Goal: Information Seeking & Learning: Learn about a topic

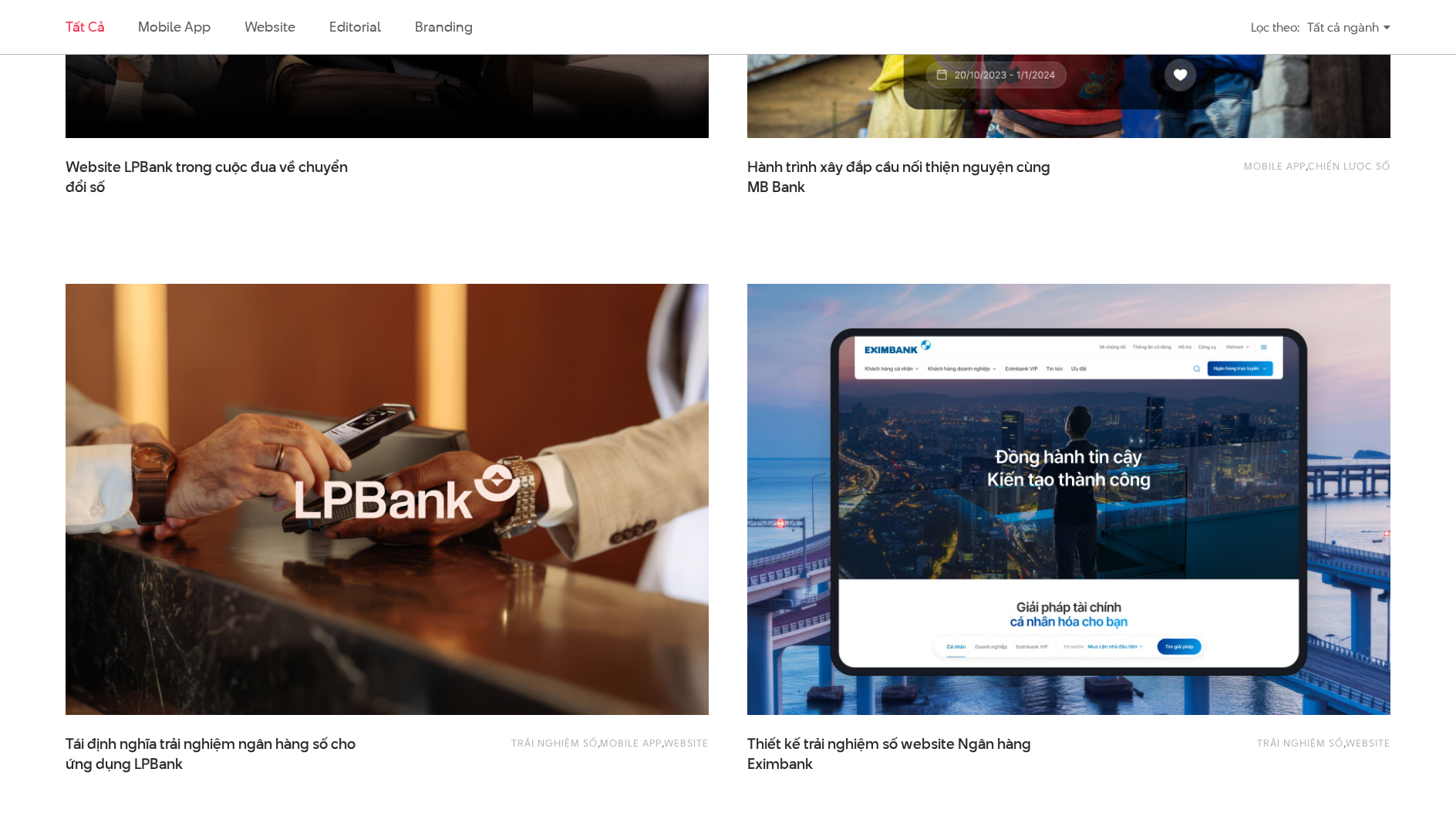
scroll to position [957, 0]
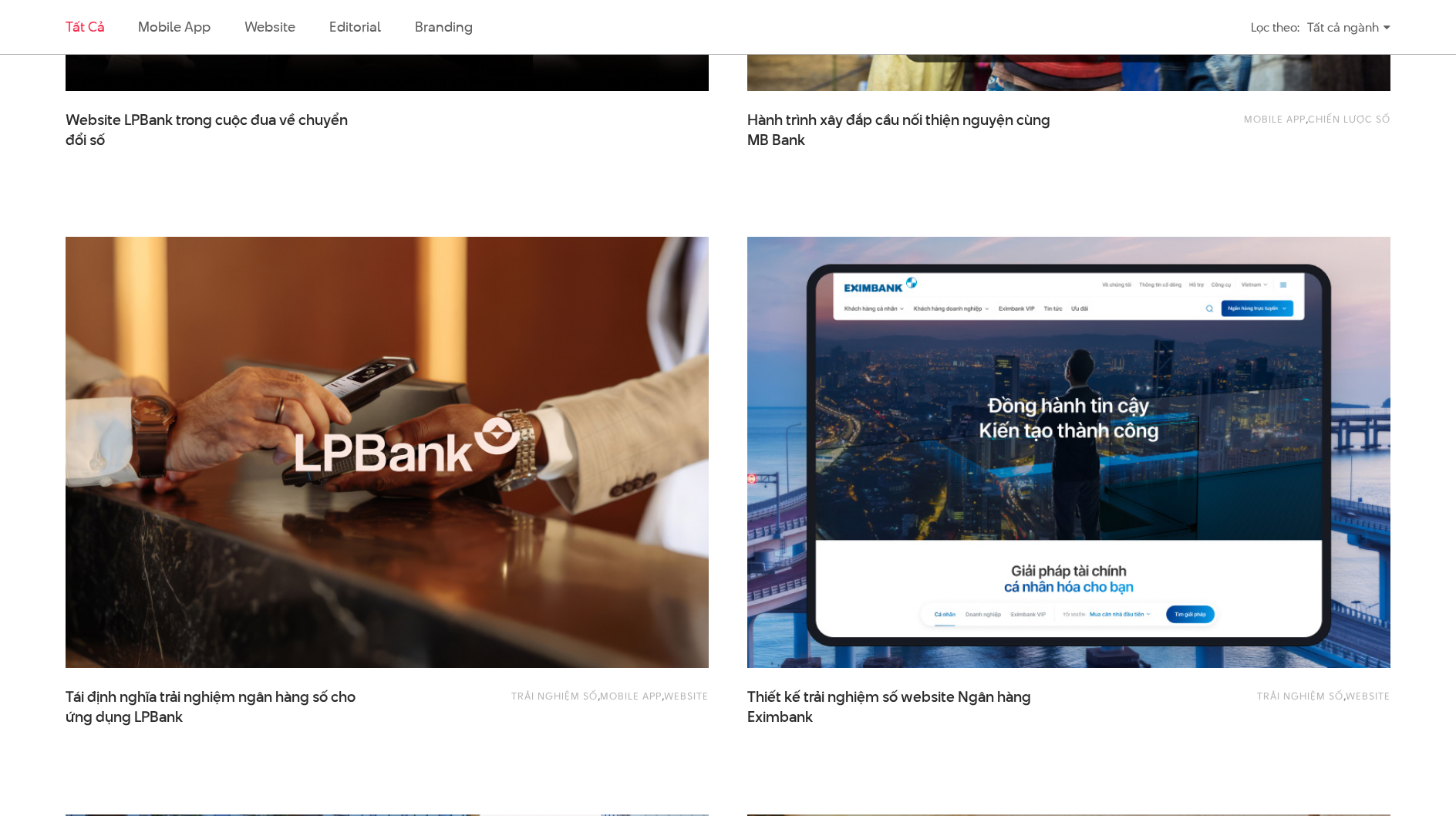
click at [959, 483] on img at bounding box center [1068, 452] width 707 height 474
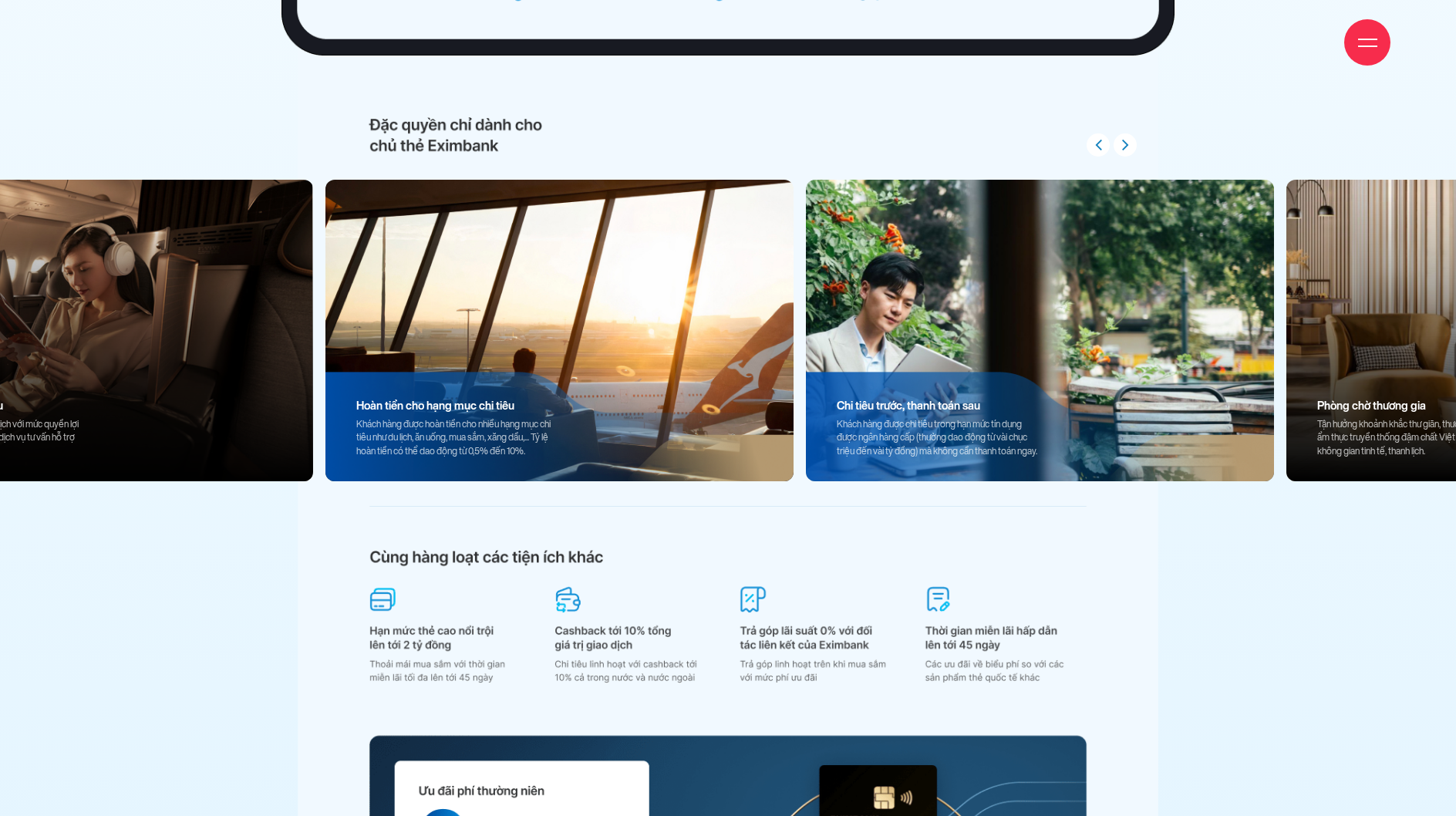
scroll to position [15033, 0]
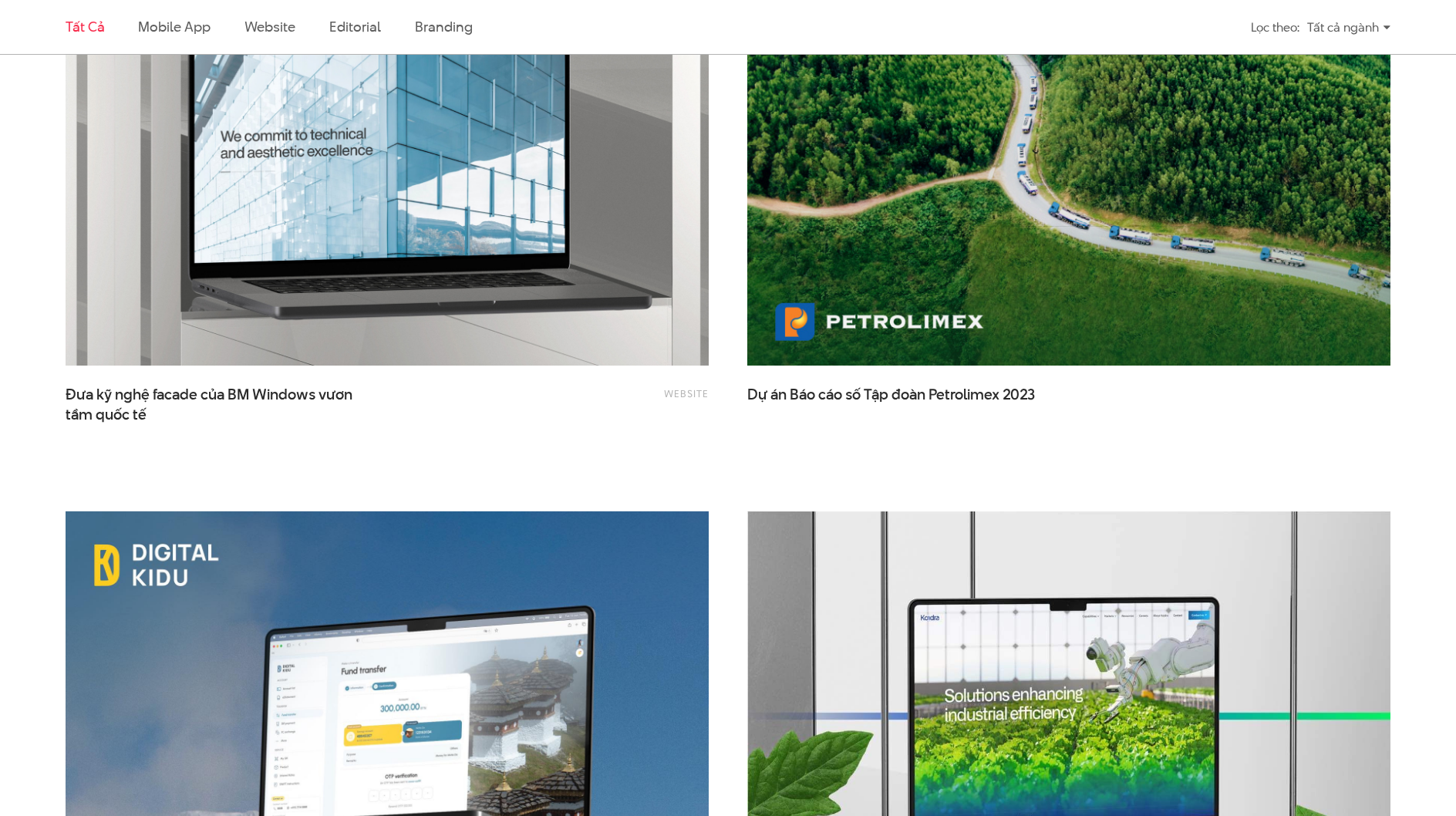
scroll to position [3393, 0]
